Goal: Obtain resource: Download file/media

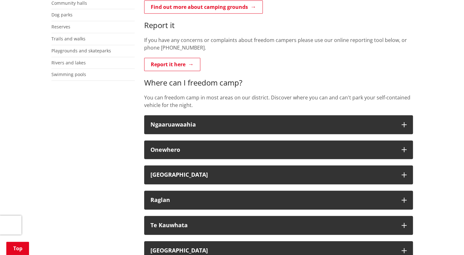
scroll to position [230, 0]
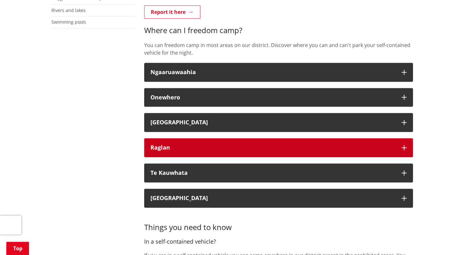
click at [248, 143] on button "Raglan" at bounding box center [278, 147] width 269 height 19
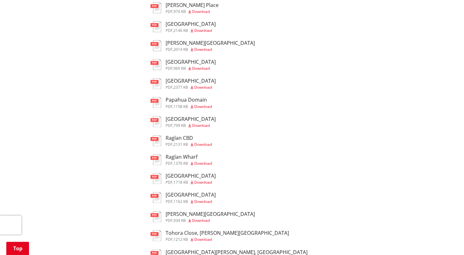
scroll to position [451, 0]
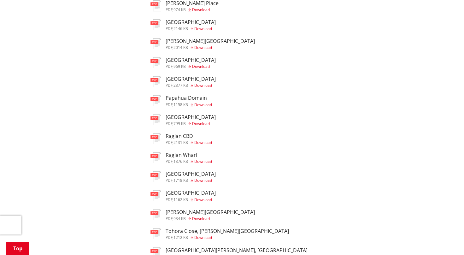
click at [207, 145] on span "Download" at bounding box center [203, 142] width 18 height 5
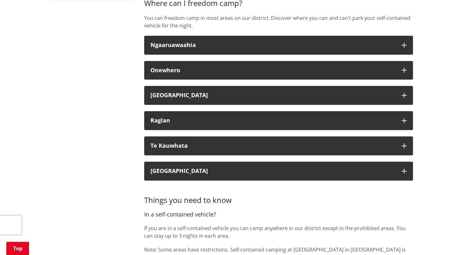
scroll to position [258, 0]
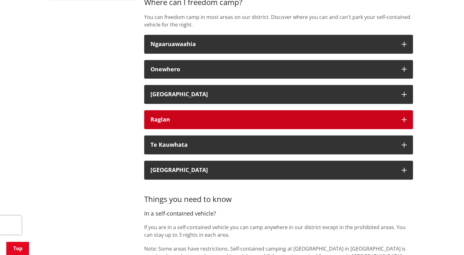
click at [226, 113] on button "Raglan" at bounding box center [278, 119] width 269 height 19
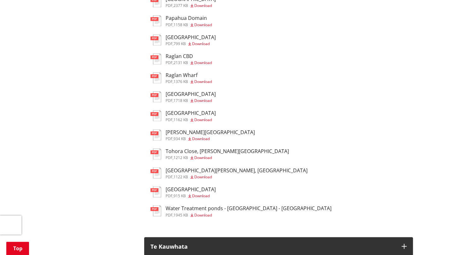
scroll to position [531, 0]
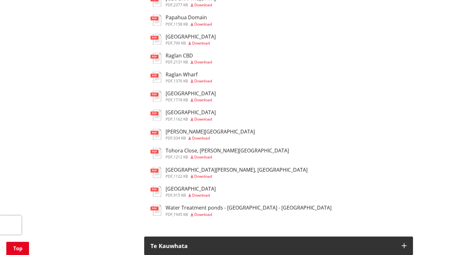
click at [207, 177] on span "Download" at bounding box center [203, 175] width 18 height 5
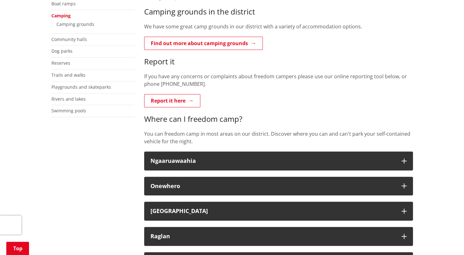
scroll to position [123, 0]
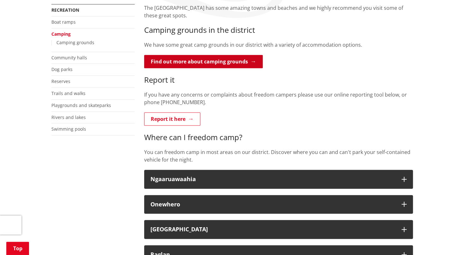
click at [221, 65] on link "Find out more about camping grounds" at bounding box center [203, 61] width 119 height 13
